Goal: Communication & Community: Answer question/provide support

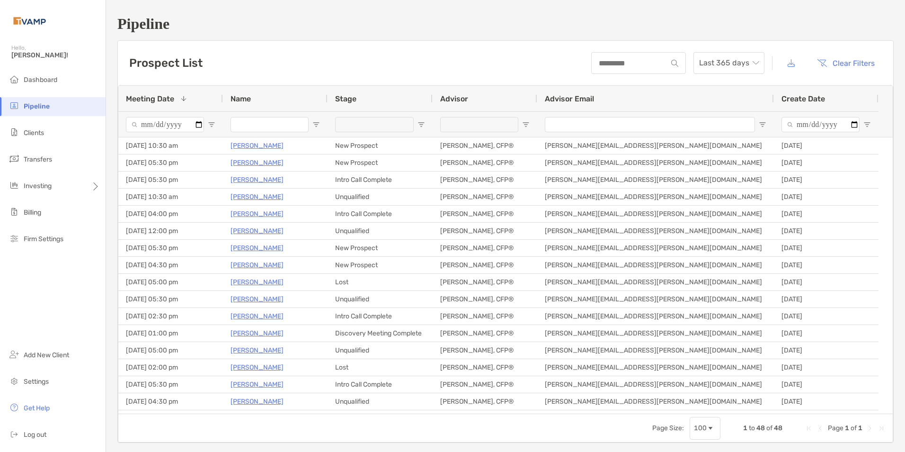
click at [253, 129] on input "Name Filter Input" at bounding box center [270, 124] width 78 height 15
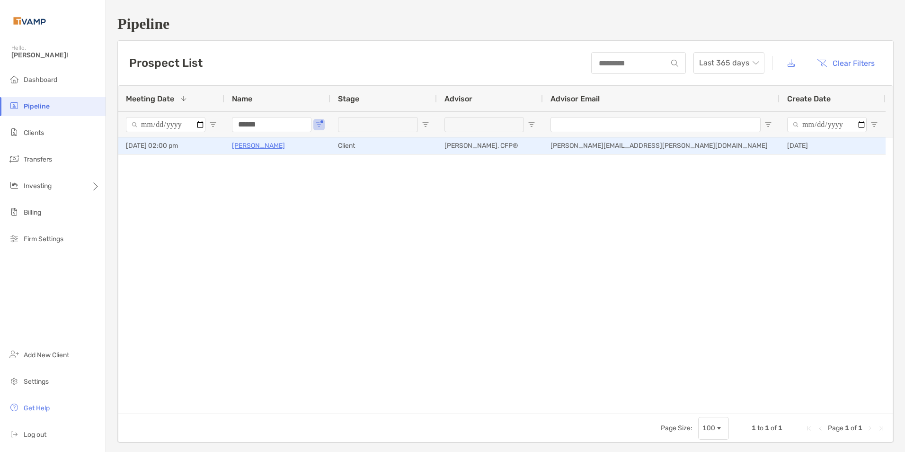
type input "******"
click at [253, 145] on p "Jasmine Tilson" at bounding box center [258, 146] width 53 height 12
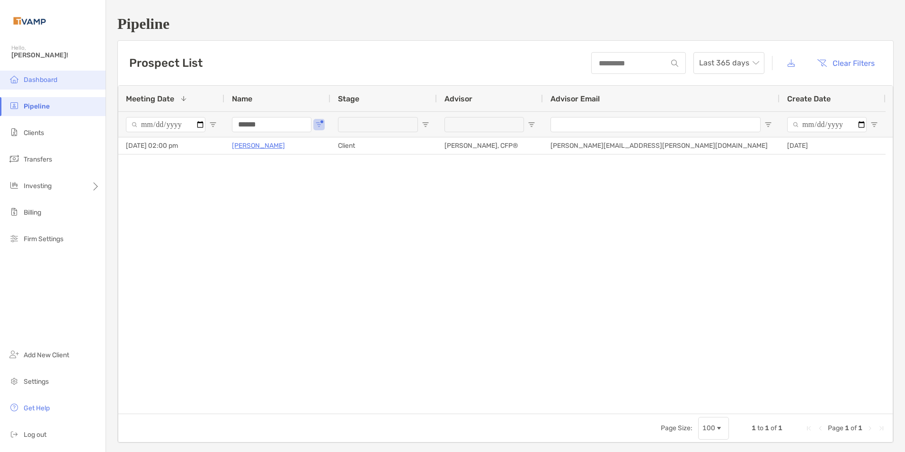
click at [56, 82] on span "Dashboard" at bounding box center [41, 80] width 34 height 8
click at [40, 78] on span "Dashboard" at bounding box center [41, 80] width 34 height 8
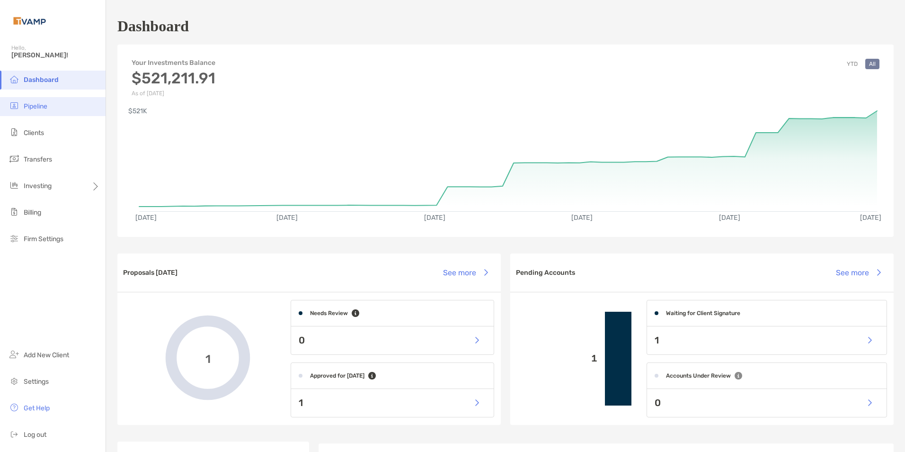
click at [46, 107] on span "Pipeline" at bounding box center [36, 106] width 24 height 8
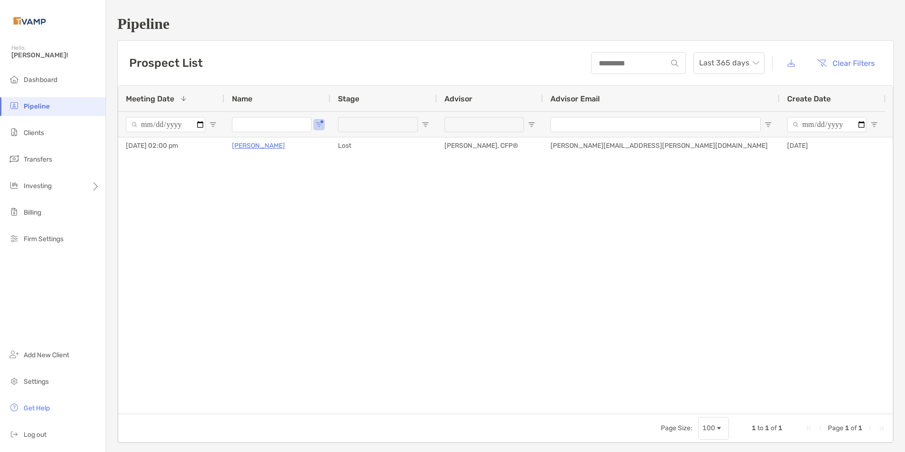
type input "******"
drag, startPoint x: 292, startPoint y: 124, endPoint x: 158, endPoint y: 129, distance: 134.1
click at [158, 129] on div "******" at bounding box center [502, 124] width 768 height 26
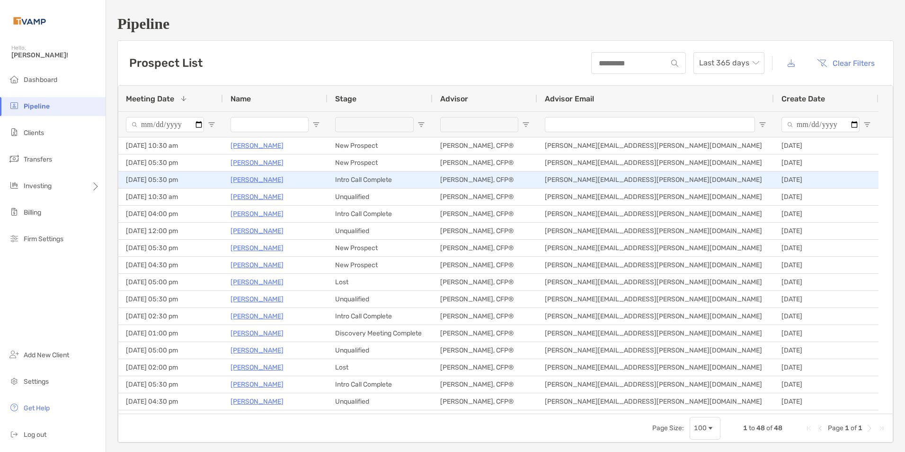
click at [261, 179] on p "[PERSON_NAME]" at bounding box center [257, 180] width 53 height 12
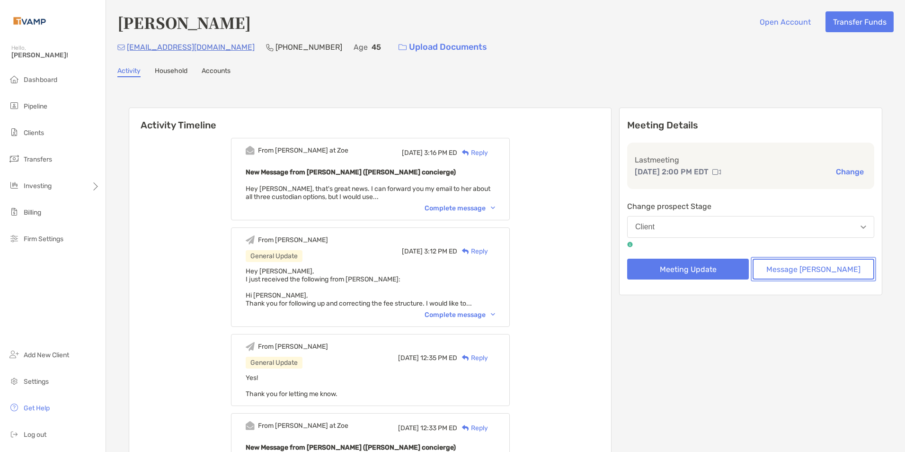
click at [835, 269] on button "Message Zoe" at bounding box center [814, 269] width 122 height 21
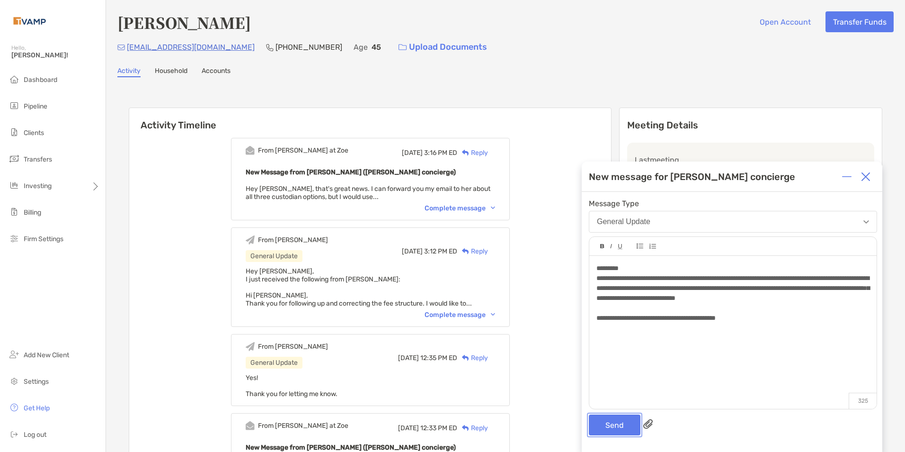
click at [606, 429] on button "Send" at bounding box center [615, 424] width 52 height 21
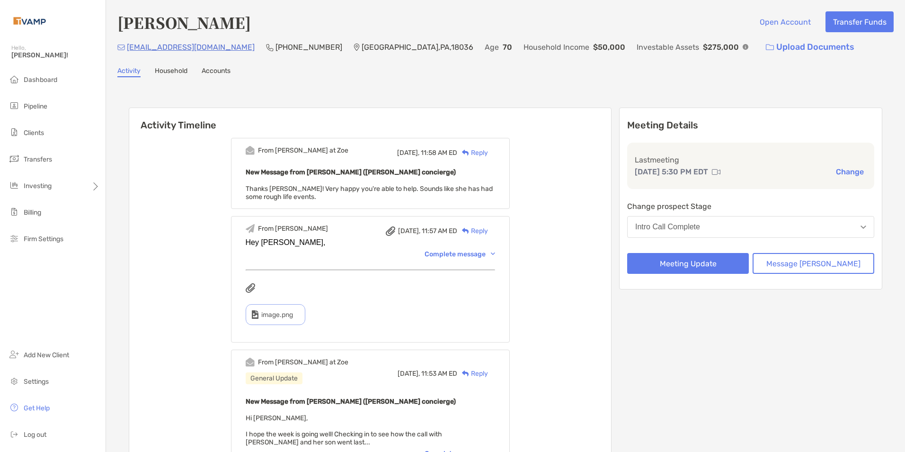
click at [733, 225] on button "Intro Call Complete" at bounding box center [750, 227] width 247 height 22
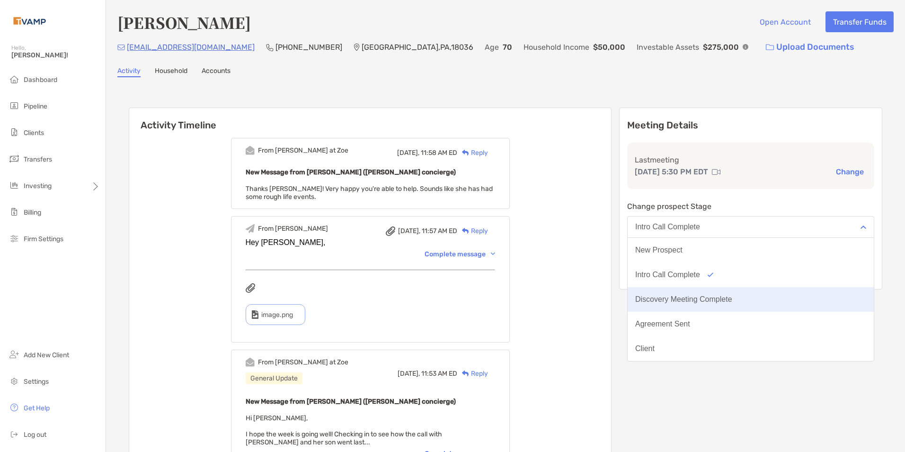
click at [721, 296] on div "Discovery Meeting Complete" at bounding box center [683, 299] width 97 height 9
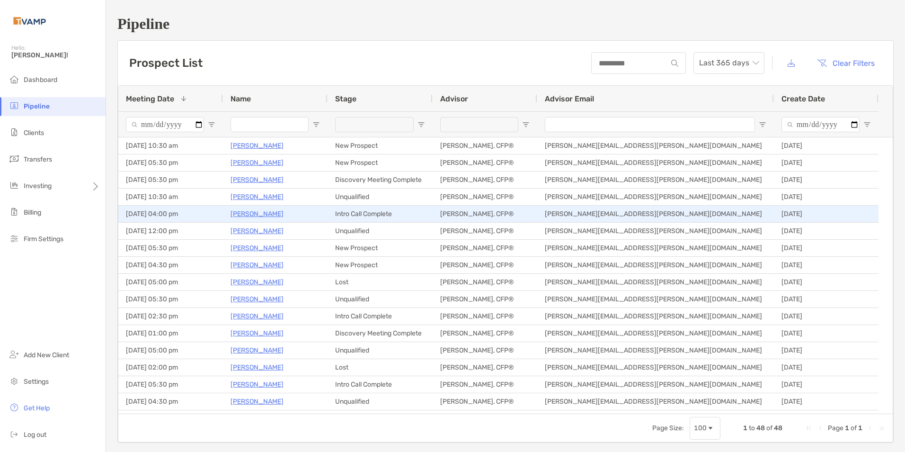
click at [256, 217] on p "[PERSON_NAME]" at bounding box center [257, 214] width 53 height 12
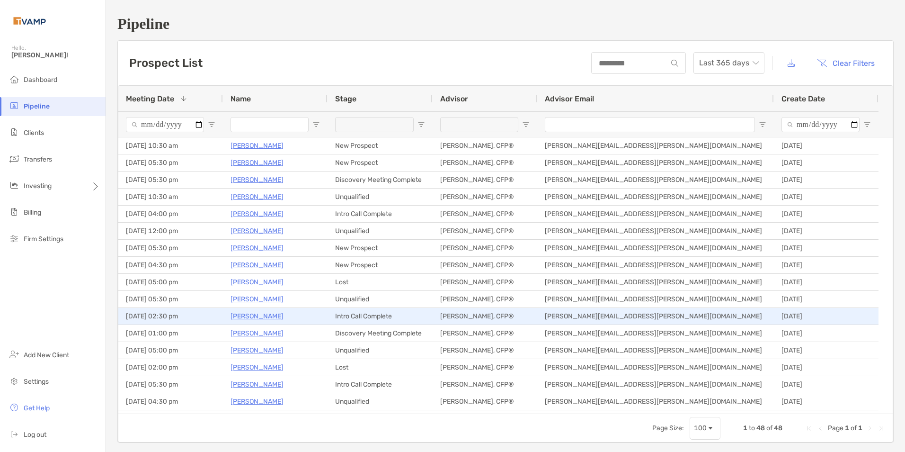
click at [258, 317] on p "Bernadette Martin" at bounding box center [257, 316] width 53 height 12
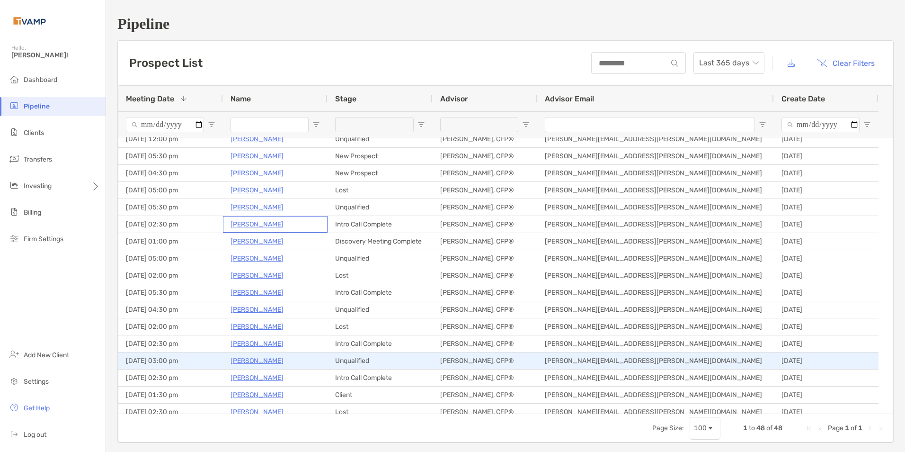
scroll to position [95, 0]
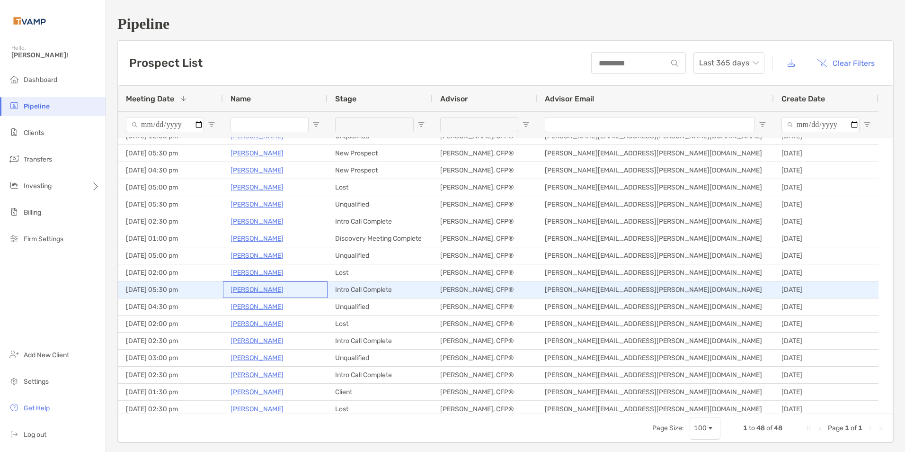
click at [255, 292] on p "Nicole Pellegrino" at bounding box center [257, 290] width 53 height 12
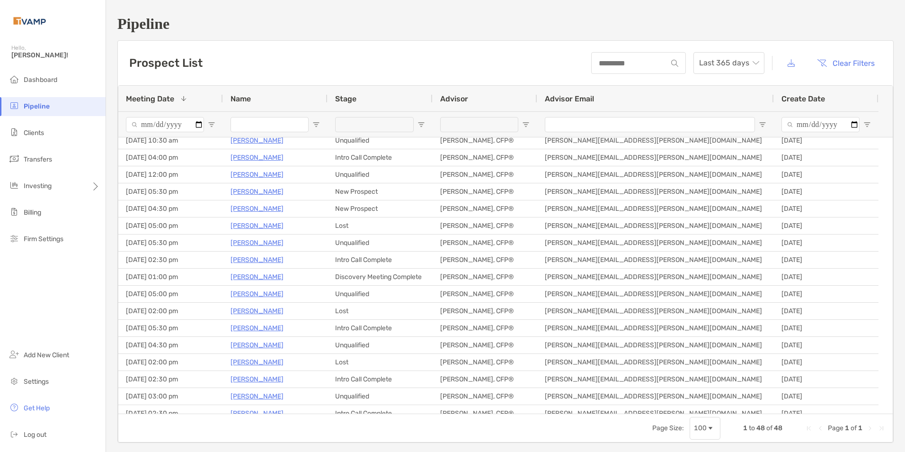
scroll to position [0, 0]
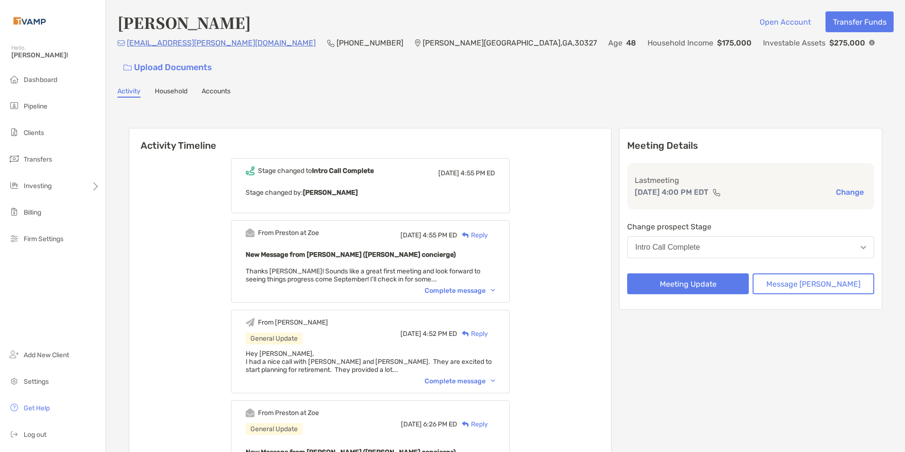
click at [495, 377] on div "Complete message" at bounding box center [460, 381] width 71 height 8
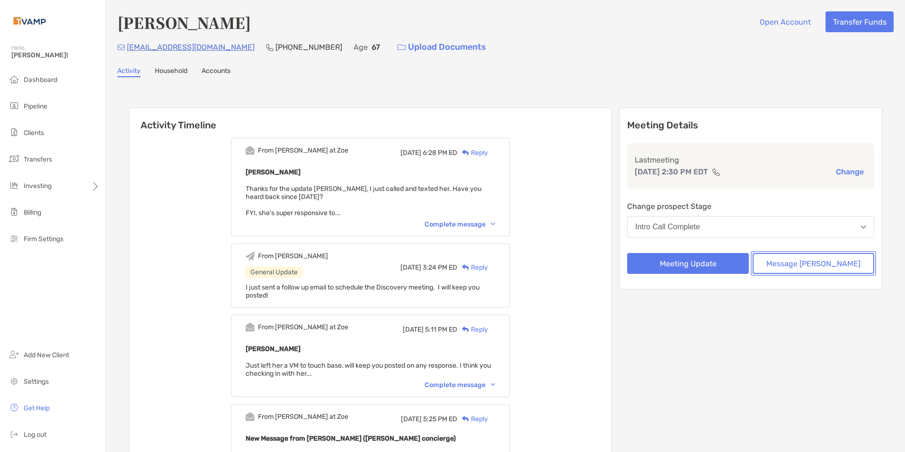
click at [808, 266] on button "Message Zoe" at bounding box center [814, 263] width 122 height 21
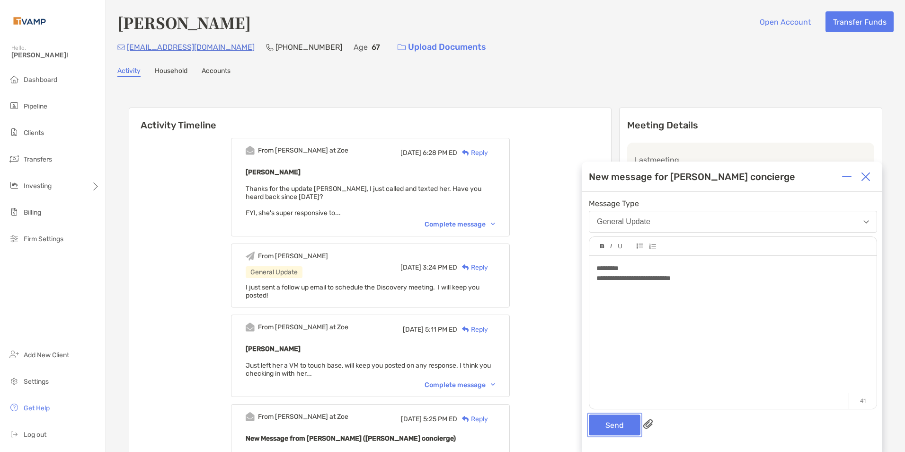
click at [616, 426] on button "Send" at bounding box center [615, 424] width 52 height 21
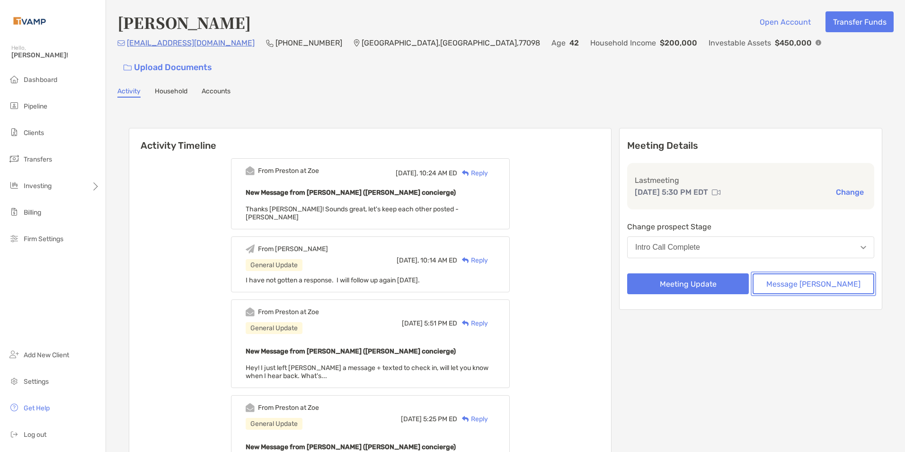
click at [821, 273] on button "Message Zoe" at bounding box center [814, 283] width 122 height 21
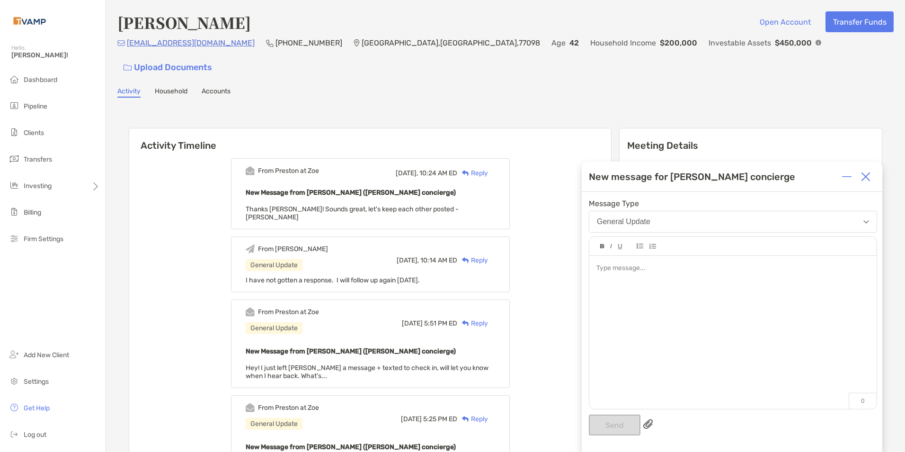
click at [696, 276] on div at bounding box center [733, 327] width 287 height 143
click at [606, 419] on button "Send" at bounding box center [615, 424] width 52 height 21
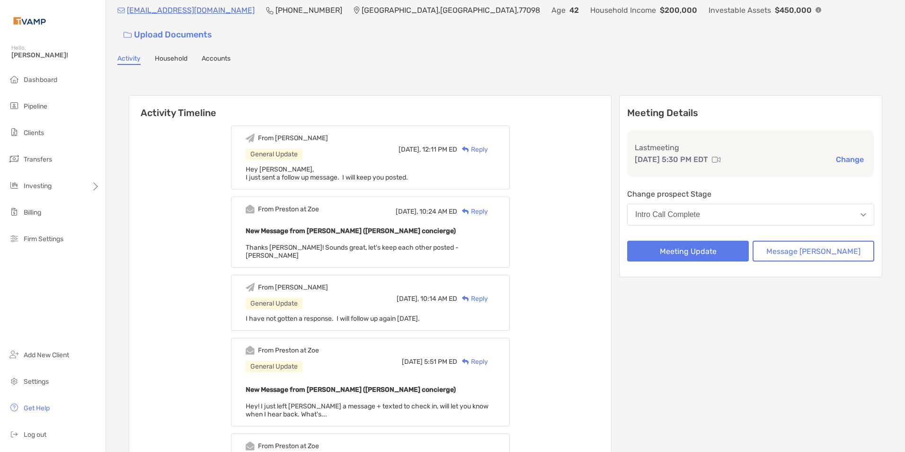
scroll to position [47, 0]
